Goal: Task Accomplishment & Management: Complete application form

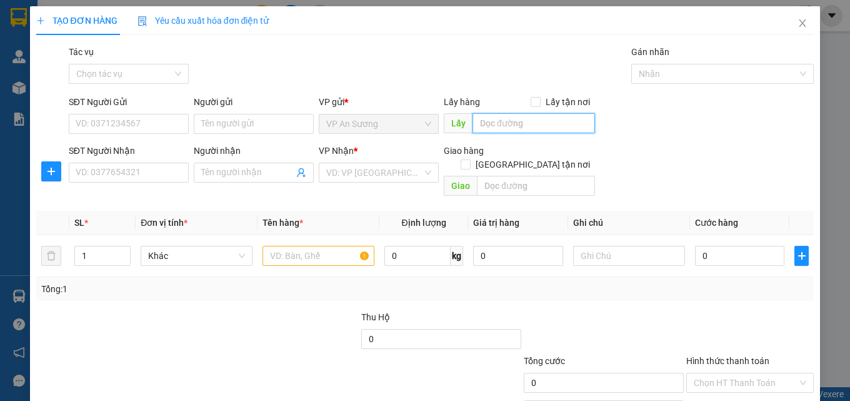
click at [567, 127] on input "text" at bounding box center [534, 123] width 123 height 20
type input "vp"
click at [571, 118] on input "vp" at bounding box center [534, 123] width 123 height 20
click at [571, 120] on input "vp" at bounding box center [534, 123] width 123 height 20
type input "vp Q12"
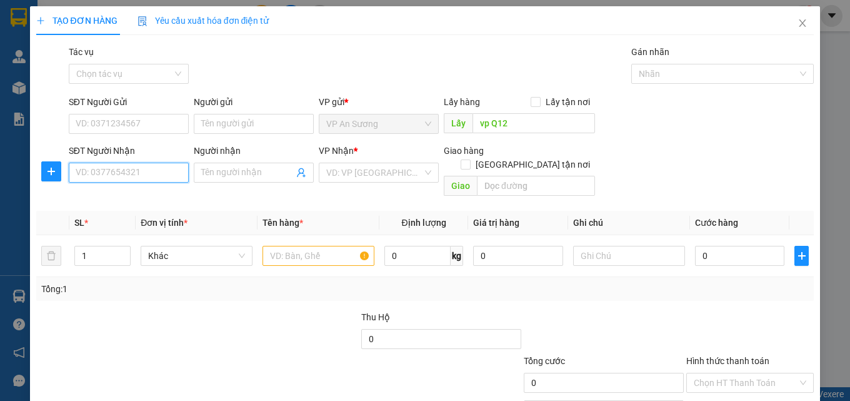
click at [126, 179] on input "SĐT Người Nhận" at bounding box center [129, 173] width 120 height 20
type input "0344302345"
click at [151, 202] on div "0344302345" at bounding box center [128, 198] width 104 height 14
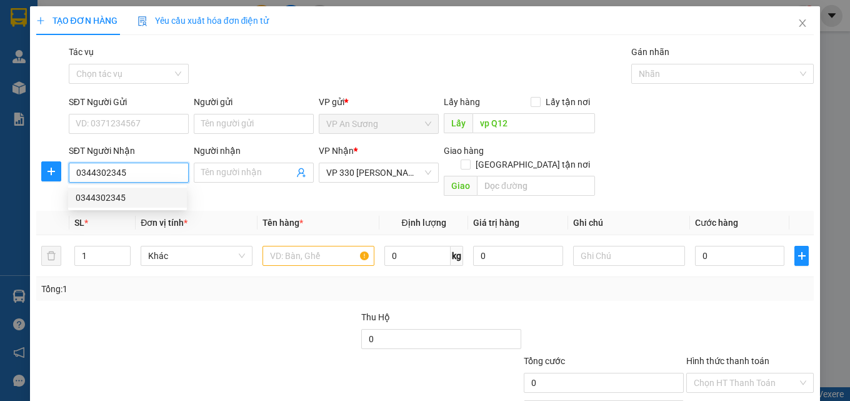
type input "100.000"
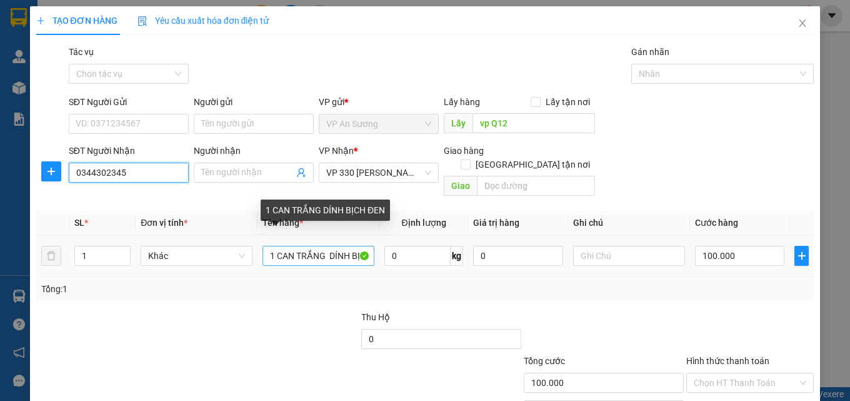
type input "0344302345"
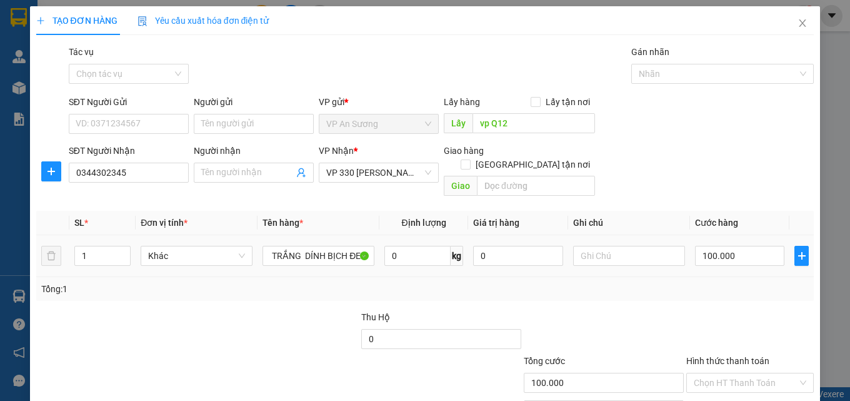
scroll to position [0, 29]
drag, startPoint x: 364, startPoint y: 258, endPoint x: 351, endPoint y: 280, distance: 26.1
click at [350, 282] on div "Tổng: 1" at bounding box center [425, 289] width 768 height 14
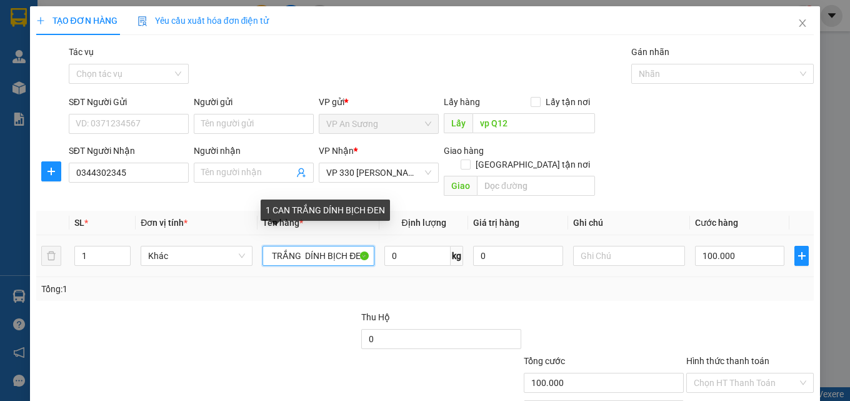
drag, startPoint x: 344, startPoint y: 241, endPoint x: 363, endPoint y: 251, distance: 21.8
click at [363, 251] on input "1 CAN TRẮNG DÍNH BỊCH ĐEN" at bounding box center [319, 256] width 112 height 20
click at [339, 246] on input "1 CAN TRẮNG DÍNH BỊCH" at bounding box center [319, 256] width 112 height 20
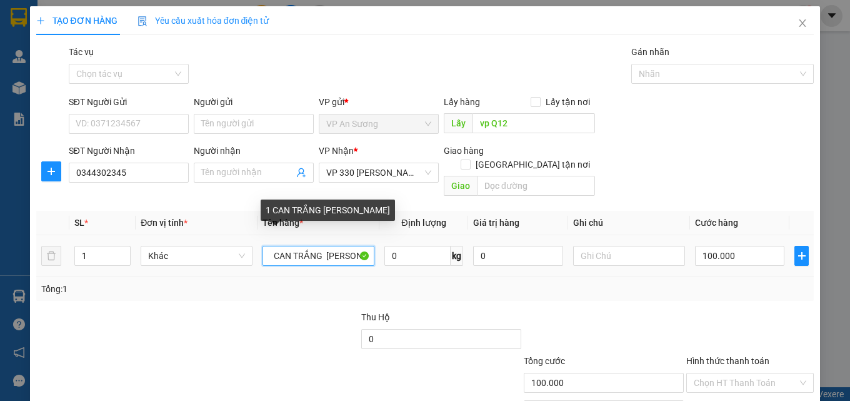
drag, startPoint x: 352, startPoint y: 240, endPoint x: 341, endPoint y: 243, distance: 11.1
click at [341, 246] on input "1 CAN TRẮNG [PERSON_NAME]" at bounding box center [319, 256] width 112 height 20
click at [351, 248] on input "1 CAN TRẮNG DÍN H" at bounding box center [319, 256] width 112 height 20
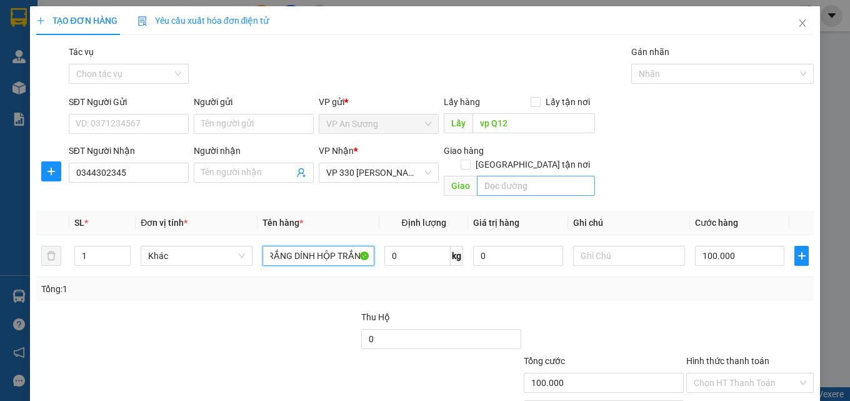
type input "1 CAN TRẮNG DÍNH HỘP TRẮNG"
click at [557, 180] on input "text" at bounding box center [536, 186] width 118 height 20
type input "D"
type input "ĐÔNG HÀ"
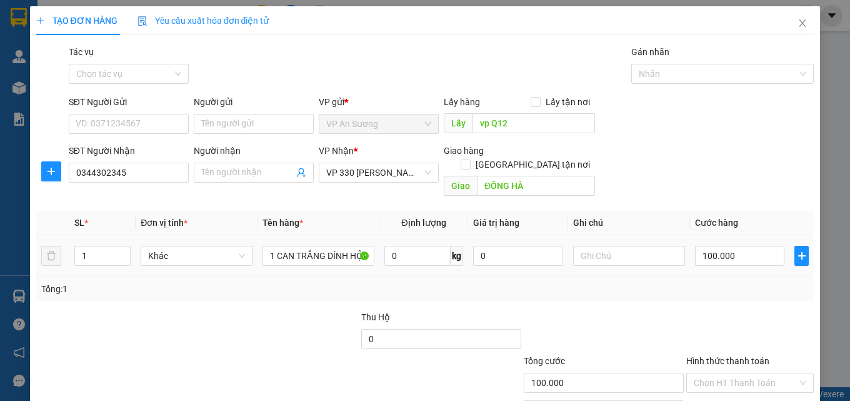
drag, startPoint x: 639, startPoint y: 153, endPoint x: 651, endPoint y: 257, distance: 104.4
click at [640, 153] on div "SĐT Người Nhận 0344302345 Người nhận Tên người nhận VP Nhận * VP 330 [PERSON_NA…" at bounding box center [441, 173] width 751 height 58
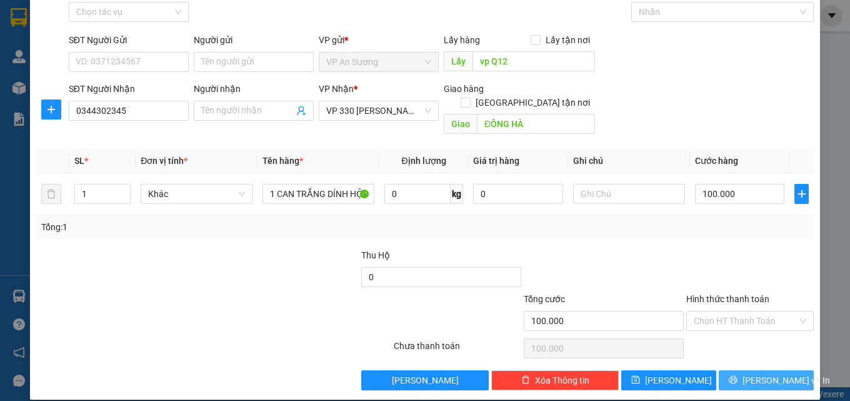
click at [727, 370] on button "[PERSON_NAME] và In" at bounding box center [766, 380] width 95 height 20
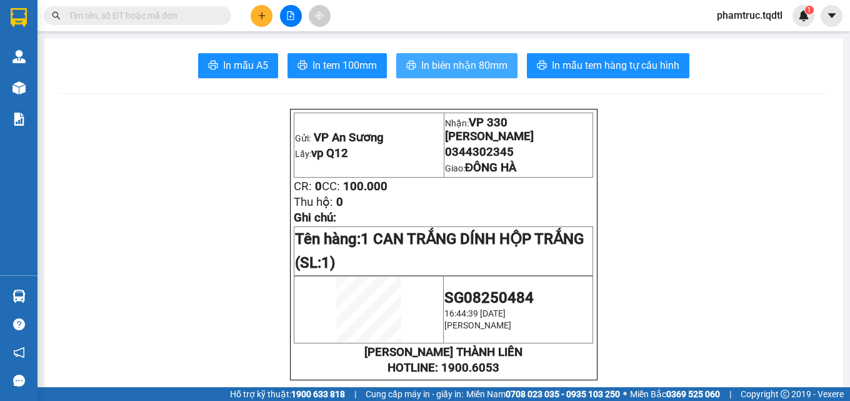
click at [478, 69] on span "In biên nhận 80mm" at bounding box center [464, 66] width 86 height 16
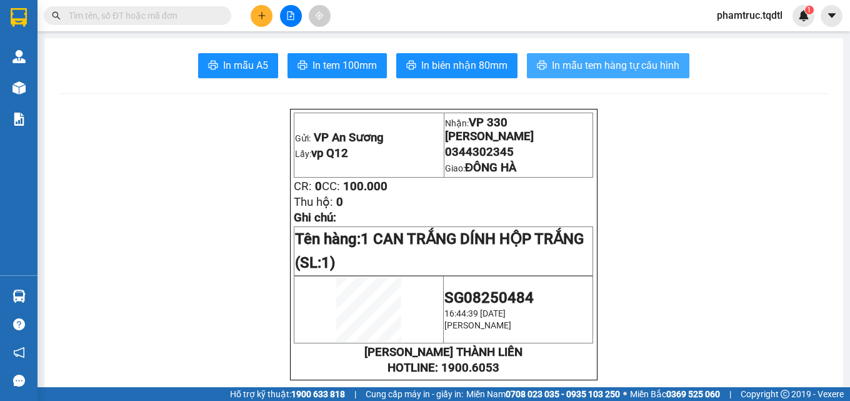
click at [561, 69] on span "In mẫu tem hàng tự cấu hình" at bounding box center [616, 66] width 128 height 16
